Goal: Find specific page/section: Find specific page/section

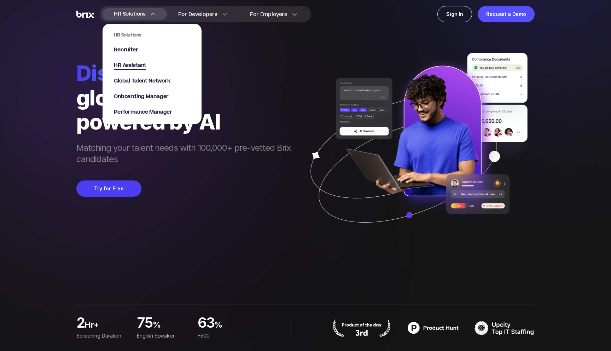
click at [140, 69] on span "HR Assistant" at bounding box center [130, 66] width 32 height 8
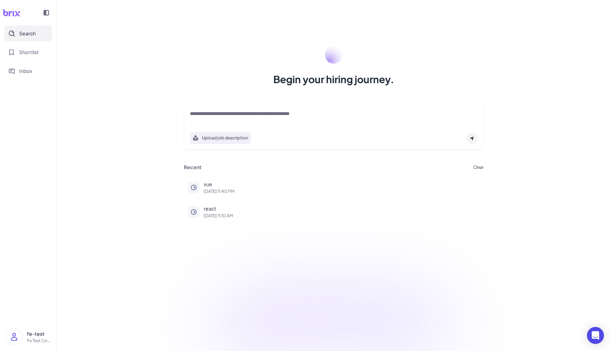
click at [211, 120] on div at bounding box center [334, 117] width 288 height 14
click at [214, 114] on textarea at bounding box center [334, 114] width 288 height 8
click at [127, 99] on div "Begin your hiring journey. Upload job description Job Titles Location Years of …" at bounding box center [334, 175] width 555 height 351
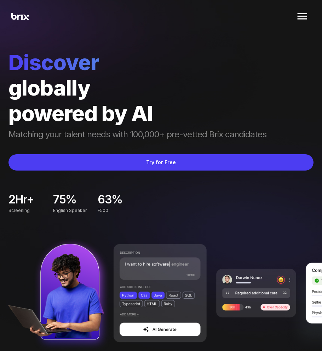
click at [237, 80] on div "globally" at bounding box center [160, 87] width 305 height 25
